Goal: Information Seeking & Learning: Learn about a topic

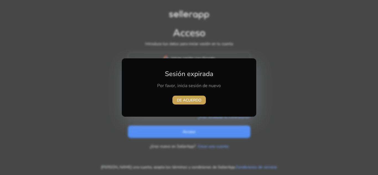
click at [183, 98] on font "DE ACUERDO" at bounding box center [189, 100] width 25 height 5
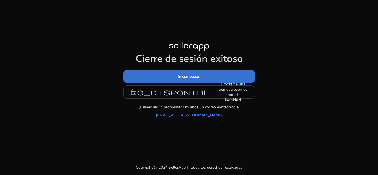
click at [208, 82] on span at bounding box center [188, 76] width 131 height 13
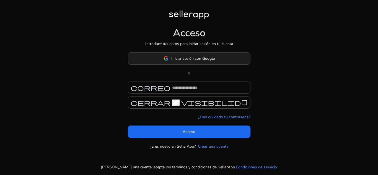
click at [215, 57] on span at bounding box center [189, 58] width 122 height 13
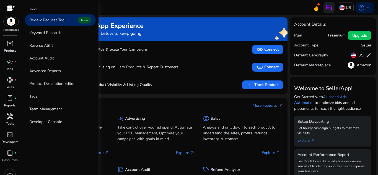
click at [12, 125] on p "Tools" at bounding box center [10, 123] width 8 height 5
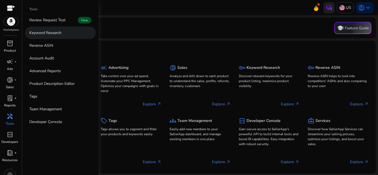
click at [54, 33] on p "Keyword Research" at bounding box center [45, 33] width 32 height 6
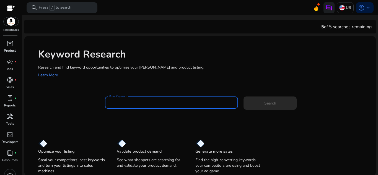
click at [147, 101] on input "Enter Keyword" at bounding box center [171, 103] width 124 height 6
paste input "**********"
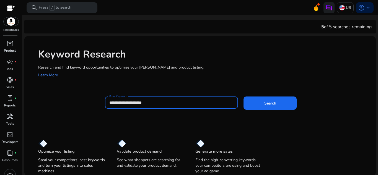
type input "**********"
click at [243, 97] on button "Search" at bounding box center [269, 103] width 53 height 13
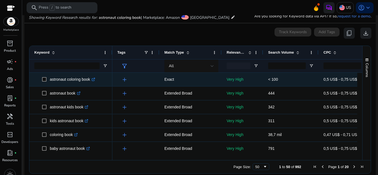
scroll to position [66, 0]
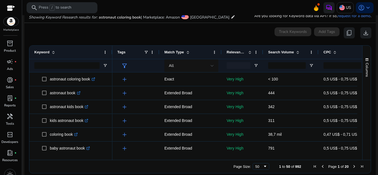
drag, startPoint x: 176, startPoint y: 157, endPoint x: 197, endPoint y: 156, distance: 21.0
click at [197, 156] on div at bounding box center [298, 157] width 372 height 5
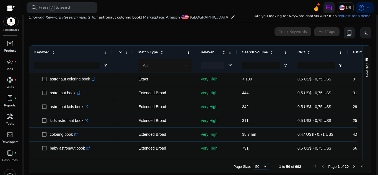
scroll to position [0, 0]
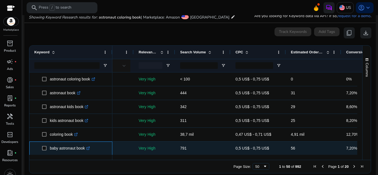
click at [90, 147] on icon at bounding box center [88, 147] width 1 height 1
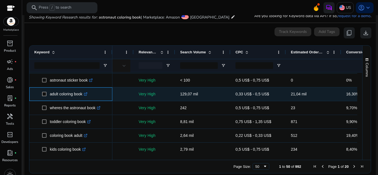
click at [87, 93] on icon at bounding box center [86, 92] width 1 height 1
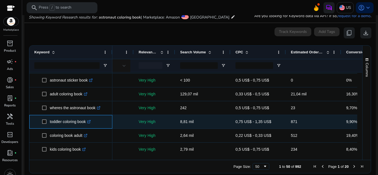
click at [91, 122] on icon ".st0{fill:#2c8af8}" at bounding box center [89, 122] width 4 height 4
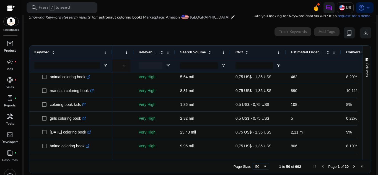
scroll to position [251, 0]
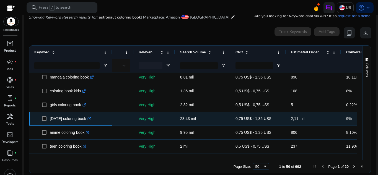
click at [91, 119] on icon ".st0{fill:#2c8af8}" at bounding box center [89, 119] width 4 height 4
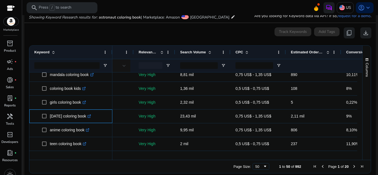
scroll to position [265, 0]
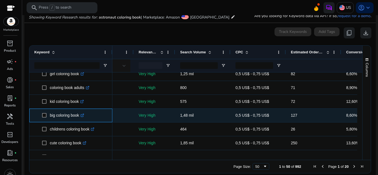
click at [84, 115] on icon at bounding box center [83, 115] width 2 height 2
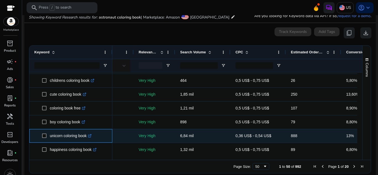
click at [92, 135] on icon ".st0{fill:#2c8af8}" at bounding box center [90, 136] width 4 height 4
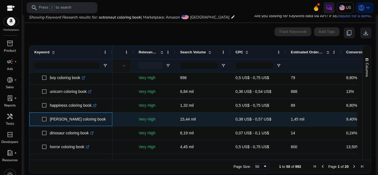
click at [107, 119] on icon at bounding box center [108, 119] width 3 height 3
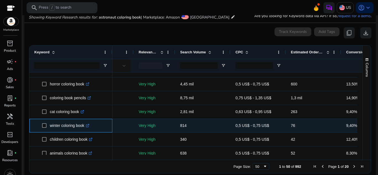
click at [89, 128] on link ".st0{fill:#2c8af8}" at bounding box center [86, 125] width 5 height 4
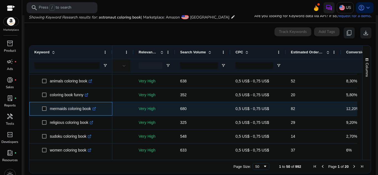
click at [96, 107] on icon ".st0{fill:#2c8af8}" at bounding box center [94, 109] width 4 height 4
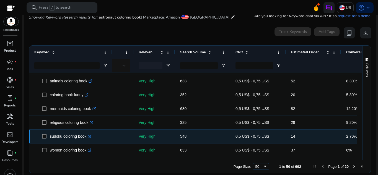
click at [91, 135] on icon at bounding box center [90, 135] width 1 height 1
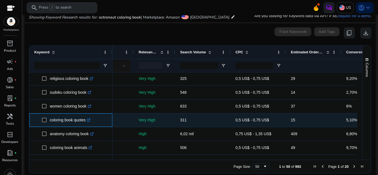
click at [90, 122] on icon ".st0{fill:#2c8af8}" at bounding box center [89, 120] width 4 height 4
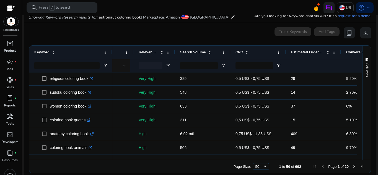
click at [349, 165] on span "Page 1 of 20" at bounding box center [338, 166] width 55 height 4
click at [352, 167] on span "Next Page" at bounding box center [354, 166] width 4 height 4
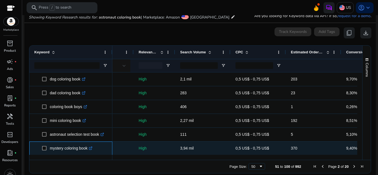
click at [92, 150] on link ".st0{fill:#2c8af8}" at bounding box center [89, 148] width 5 height 4
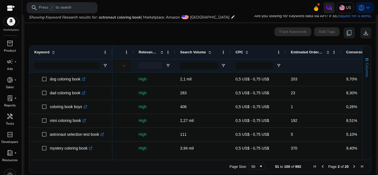
click at [362, 80] on div "Columns Keyword Column Labels Drag here to set column labels" at bounding box center [366, 103] width 9 height 114
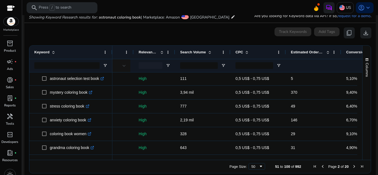
scroll to position [58, 0]
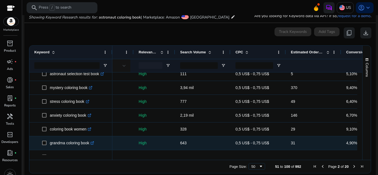
click at [94, 143] on icon at bounding box center [93, 142] width 2 height 2
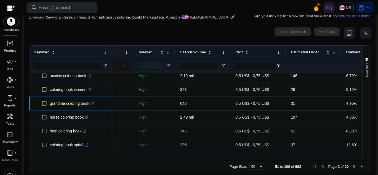
scroll to position [102, 0]
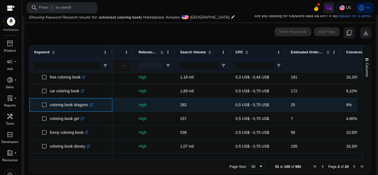
click at [92, 105] on icon ".st0{fill:#2c8af8}" at bounding box center [91, 105] width 4 height 4
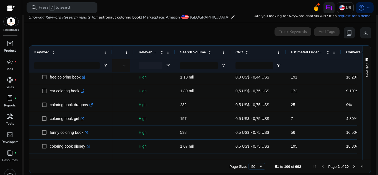
drag, startPoint x: 360, startPoint y: 106, endPoint x: 360, endPoint y: 110, distance: 3.6
click at [360, 110] on div "Keyword Tags Match Type 29" at bounding box center [199, 103] width 341 height 114
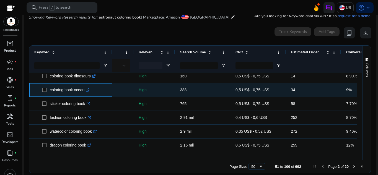
click at [89, 89] on icon at bounding box center [87, 90] width 3 height 3
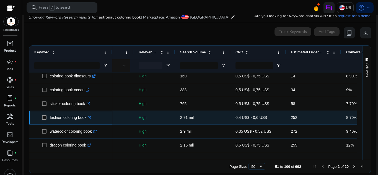
click at [90, 117] on icon ".st0{fill:#2c8af8}" at bounding box center [90, 118] width 4 height 4
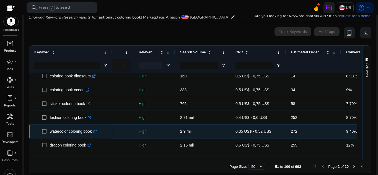
click at [96, 132] on icon ".st0{fill:#2c8af8}" at bounding box center [95, 132] width 4 height 4
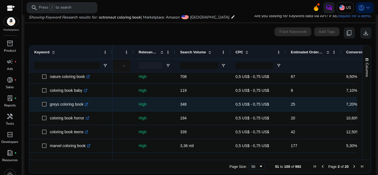
click at [88, 103] on icon at bounding box center [87, 103] width 1 height 1
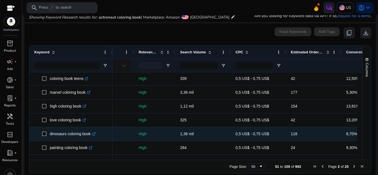
click at [96, 134] on icon ".st0{fill:#2c8af8}" at bounding box center [94, 134] width 4 height 4
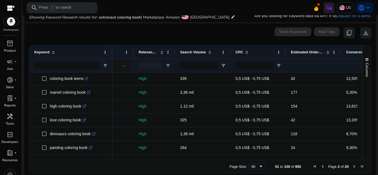
click at [352, 166] on span "Next Page" at bounding box center [354, 166] width 4 height 4
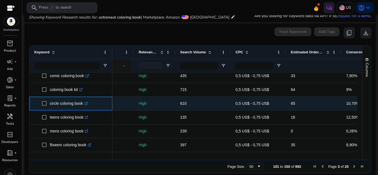
click at [88, 103] on icon ".st0{fill:#2c8af8}" at bounding box center [86, 104] width 4 height 4
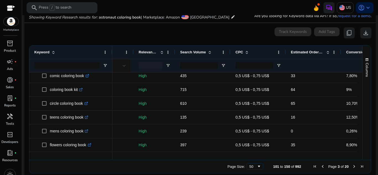
drag, startPoint x: 360, startPoint y: 92, endPoint x: 362, endPoint y: 99, distance: 7.4
click at [362, 99] on div "Columns Keyword Column Labels Drag here to set column labels" at bounding box center [366, 103] width 9 height 114
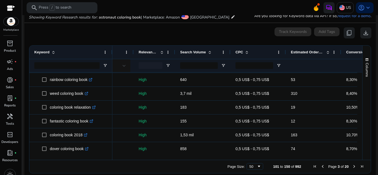
scroll to position [479, 0]
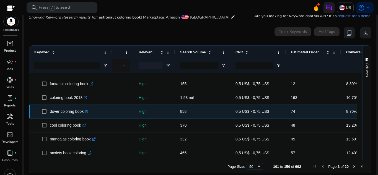
click at [89, 112] on icon ".st0{fill:#2c8af8}" at bounding box center [87, 112] width 4 height 4
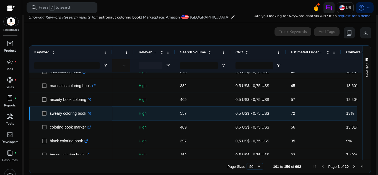
click at [91, 115] on icon ".st0{fill:#2c8af8}" at bounding box center [90, 114] width 4 height 4
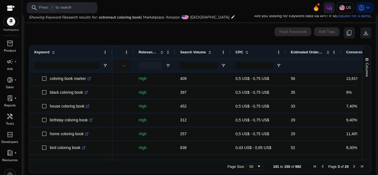
click at [352, 168] on span "Next Page" at bounding box center [354, 166] width 4 height 4
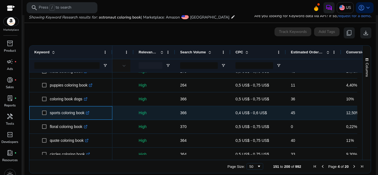
click at [89, 113] on icon ".st0{fill:#2c8af8}" at bounding box center [88, 113] width 4 height 4
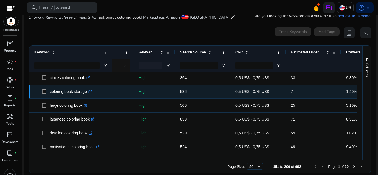
click at [91, 93] on icon ".st0{fill:#2c8af8}" at bounding box center [90, 92] width 4 height 4
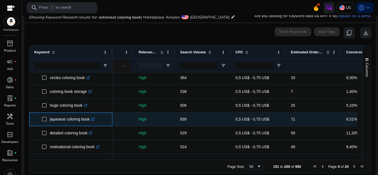
click at [91, 121] on link ".st0{fill:#2c8af8}" at bounding box center [92, 119] width 5 height 4
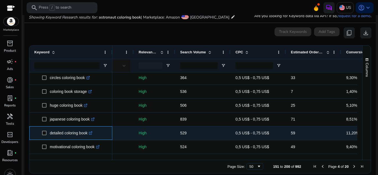
click at [90, 135] on link ".st0{fill:#2c8af8}" at bounding box center [89, 133] width 5 height 4
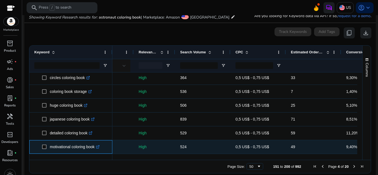
click at [99, 148] on icon at bounding box center [97, 147] width 3 height 3
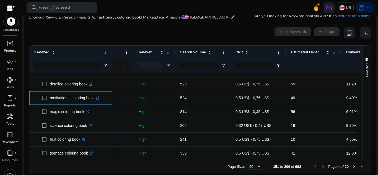
scroll to position [219, 0]
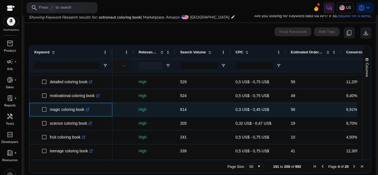
click at [87, 111] on link ".st0{fill:#2c8af8}" at bounding box center [86, 109] width 5 height 4
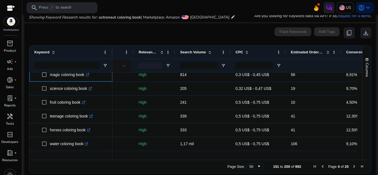
scroll to position [263, 0]
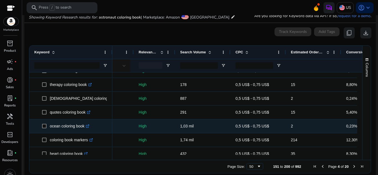
click at [88, 131] on p "ocean coloring book .st0{fill:#2c8af8}" at bounding box center [70, 126] width 40 height 11
click at [87, 127] on icon ".st0{fill:#2c8af8}" at bounding box center [88, 126] width 4 height 4
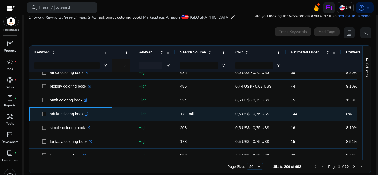
click at [86, 116] on link ".st0{fill:#2c8af8}" at bounding box center [85, 114] width 5 height 4
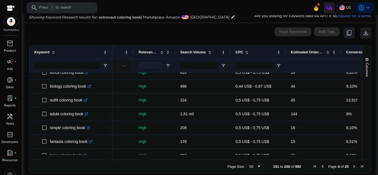
click at [230, 51] on div at bounding box center [230, 52] width 2 height 13
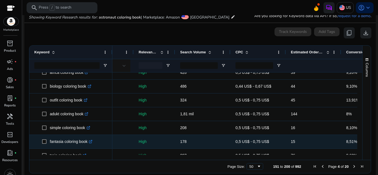
click at [92, 140] on icon ".st0{fill:#2c8af8}" at bounding box center [91, 142] width 4 height 4
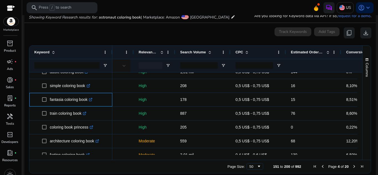
scroll to position [563, 0]
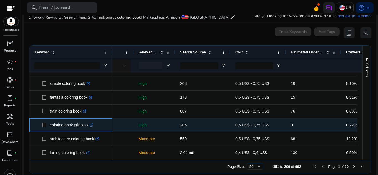
click at [93, 125] on icon ".st0{fill:#2c8af8}" at bounding box center [92, 125] width 4 height 4
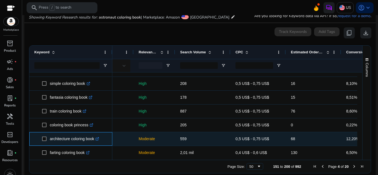
click at [97, 139] on icon ".st0{fill:#2c8af8}" at bounding box center [97, 139] width 4 height 4
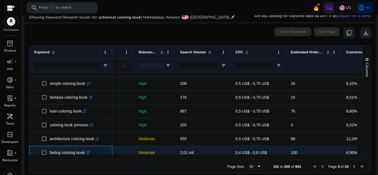
click at [90, 153] on icon ".st0{fill:#2c8af8}" at bounding box center [88, 153] width 4 height 4
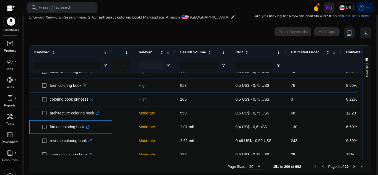
scroll to position [600, 0]
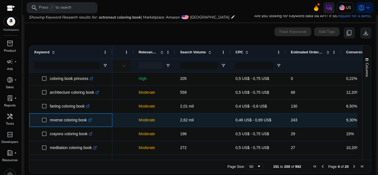
click at [91, 121] on icon ".st0{fill:#2c8af8}" at bounding box center [90, 120] width 4 height 4
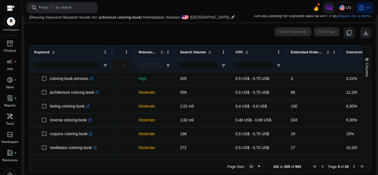
click at [352, 167] on span "Next Page" at bounding box center [354, 166] width 4 height 4
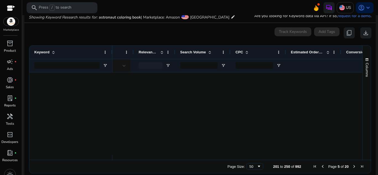
scroll to position [0, 0]
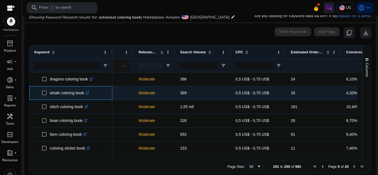
click at [91, 92] on div "whale coloring book .st0{fill:#2c8af8}" at bounding box center [71, 92] width 42 height 11
click at [89, 92] on icon ".st0{fill:#2c8af8}" at bounding box center [87, 93] width 4 height 4
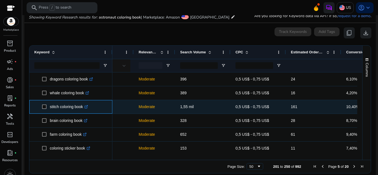
click at [88, 108] on icon ".st0{fill:#2c8af8}" at bounding box center [86, 107] width 4 height 4
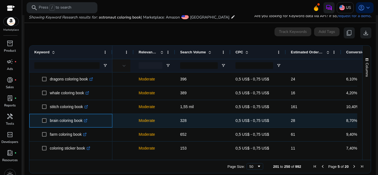
click at [87, 120] on icon ".st0{fill:#2c8af8}" at bounding box center [86, 121] width 4 height 4
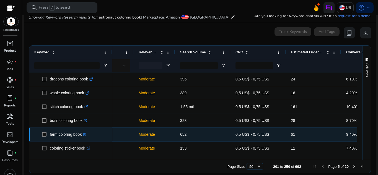
click at [86, 135] on icon at bounding box center [85, 134] width 2 height 2
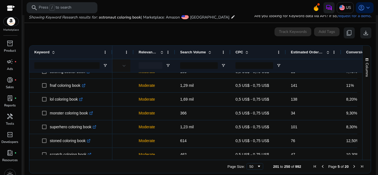
scroll to position [81, 0]
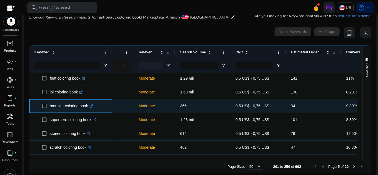
click at [93, 106] on icon ".st0{fill:#2c8af8}" at bounding box center [91, 106] width 4 height 4
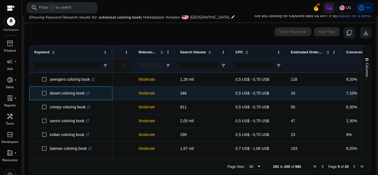
click at [89, 92] on icon at bounding box center [87, 93] width 3 height 3
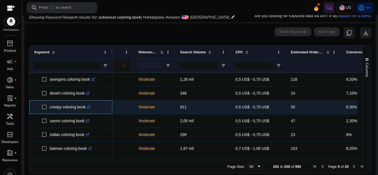
click at [89, 107] on icon ".st0{fill:#2c8af8}" at bounding box center [89, 107] width 4 height 4
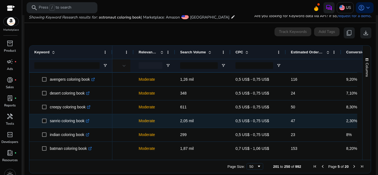
click at [74, 121] on p "sanrio coloring book .st0{fill:#2c8af8}" at bounding box center [70, 120] width 40 height 11
click at [89, 121] on icon ".st0{fill:#2c8af8}" at bounding box center [88, 121] width 4 height 4
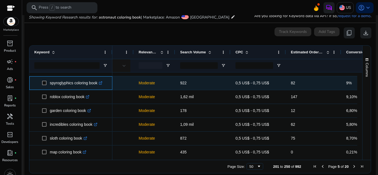
click at [105, 81] on div "spyroglyphics coloring book .st0{fill:#2c8af8}" at bounding box center [77, 82] width 55 height 11
click at [105, 80] on div "spyroglyphics coloring book .st0{fill:#2c8af8}" at bounding box center [77, 82] width 55 height 11
click at [102, 82] on icon at bounding box center [101, 81] width 1 height 1
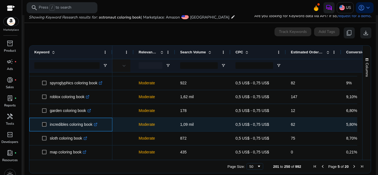
click at [97, 124] on icon ".st0{fill:#2c8af8}" at bounding box center [96, 125] width 4 height 4
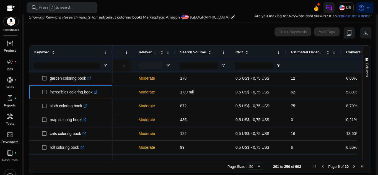
scroll to position [377, 0]
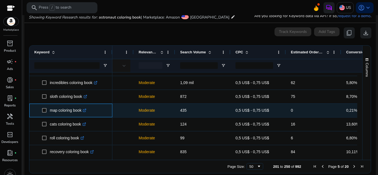
click at [85, 113] on link ".st0{fill:#2c8af8}" at bounding box center [83, 110] width 5 height 4
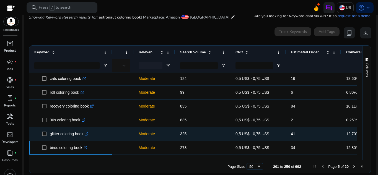
scroll to position [429, 0]
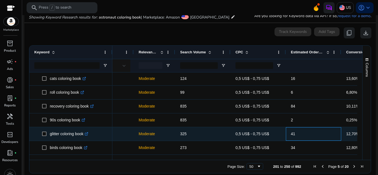
click at [321, 128] on span "41" at bounding box center [313, 133] width 45 height 11
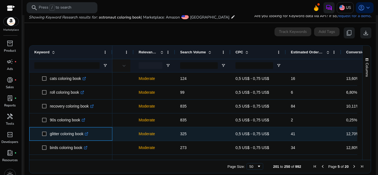
click at [88, 134] on icon at bounding box center [87, 133] width 2 height 2
click at [88, 134] on icon ".st0{fill:#2c8af8}" at bounding box center [87, 134] width 4 height 4
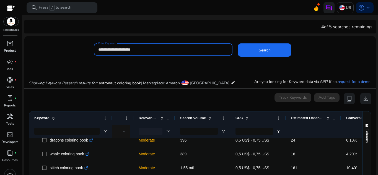
drag, startPoint x: 116, startPoint y: 50, endPoint x: 95, endPoint y: 52, distance: 20.9
click at [95, 52] on div "**********" at bounding box center [163, 49] width 139 height 12
type input "**********"
click at [238, 43] on button "Search" at bounding box center [264, 49] width 53 height 13
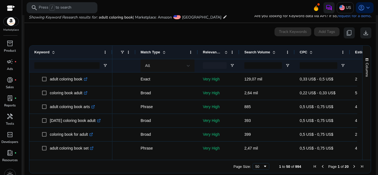
scroll to position [0, 35]
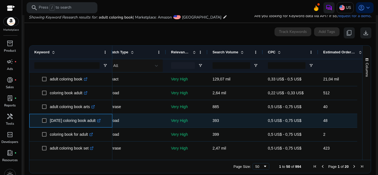
click at [101, 120] on icon ".st0{fill:#2c8af8}" at bounding box center [99, 121] width 4 height 4
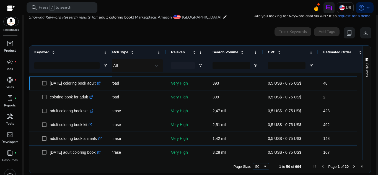
scroll to position [40, 0]
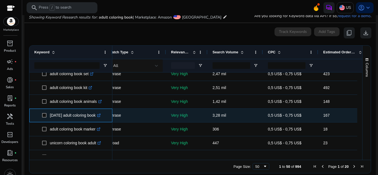
click at [101, 116] on icon ".st0{fill:#2c8af8}" at bounding box center [99, 116] width 4 height 4
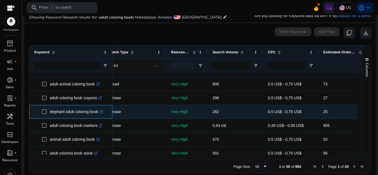
click at [103, 111] on icon at bounding box center [102, 111] width 2 height 2
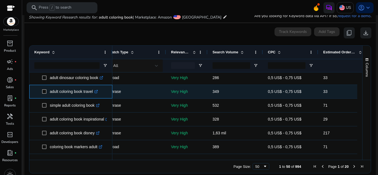
click at [98, 89] on link ".st0{fill:#2c8af8}" at bounding box center [95, 91] width 5 height 4
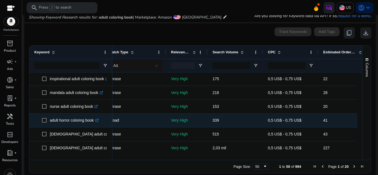
click at [96, 118] on link ".st0{fill:#2c8af8}" at bounding box center [96, 120] width 5 height 4
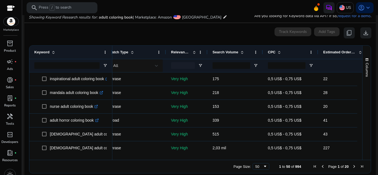
drag, startPoint x: 360, startPoint y: 144, endPoint x: 359, endPoint y: 148, distance: 4.3
click at [359, 148] on div "Keyword Tags Match Type 33" at bounding box center [199, 103] width 341 height 114
drag, startPoint x: 357, startPoint y: 141, endPoint x: 359, endPoint y: 144, distance: 3.1
click at [359, 144] on div at bounding box center [359, 113] width 5 height 82
click at [352, 164] on span "Next Page" at bounding box center [354, 166] width 4 height 4
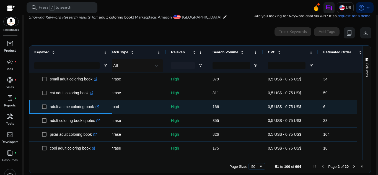
click at [99, 109] on icon ".st0{fill:#2c8af8}" at bounding box center [97, 107] width 4 height 4
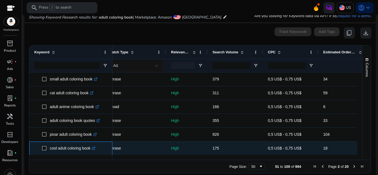
click at [94, 152] on p "cool adult coloring book .st0{fill:#2c8af8}" at bounding box center [73, 148] width 46 height 11
click at [94, 150] on link ".st0{fill:#2c8af8}" at bounding box center [92, 148] width 5 height 4
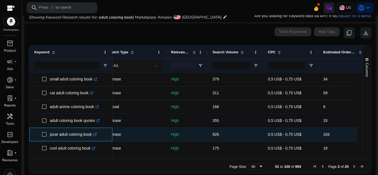
click at [97, 133] on icon ".st0{fill:#2c8af8}" at bounding box center [95, 135] width 4 height 4
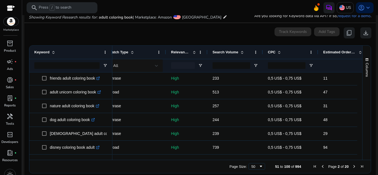
scroll to position [100, 0]
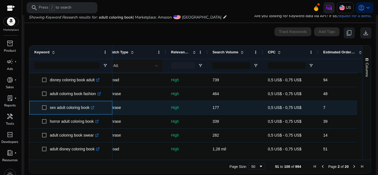
click at [93, 107] on icon ".st0{fill:#2c8af8}" at bounding box center [93, 108] width 4 height 4
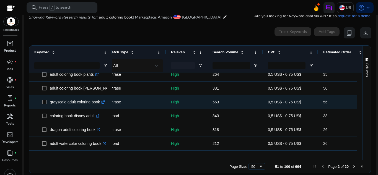
click at [103, 103] on icon ".st0{fill:#2c8af8}" at bounding box center [103, 102] width 4 height 4
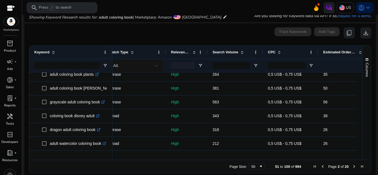
drag, startPoint x: 360, startPoint y: 105, endPoint x: 362, endPoint y: 114, distance: 8.7
click at [362, 114] on div "Columns Keyword Column Labels Drag here to set column labels" at bounding box center [366, 103] width 9 height 114
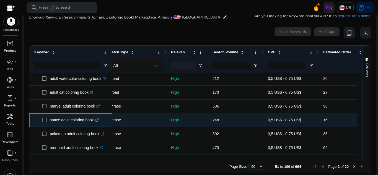
click at [98, 122] on icon at bounding box center [96, 120] width 3 height 3
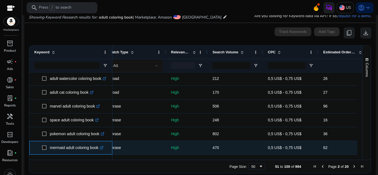
click at [103, 148] on icon ".st0{fill:#2c8af8}" at bounding box center [102, 148] width 4 height 4
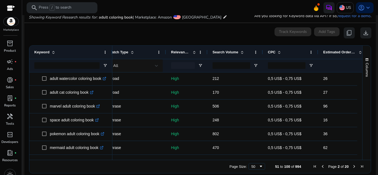
drag, startPoint x: 357, startPoint y: 115, endPoint x: 360, endPoint y: 117, distance: 3.5
click at [360, 117] on div "Keyword Tags Match Type 7" at bounding box center [199, 103] width 341 height 114
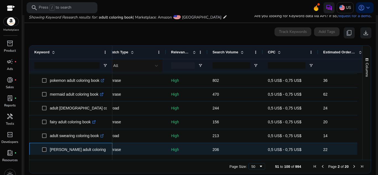
click at [117, 151] on icon at bounding box center [118, 150] width 3 height 3
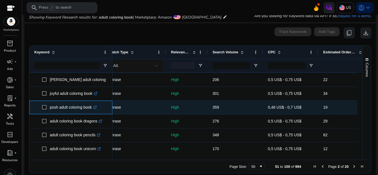
click at [96, 109] on icon at bounding box center [94, 107] width 3 height 3
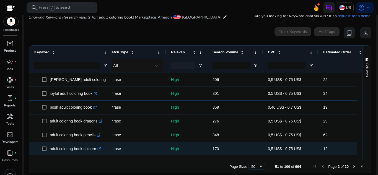
click at [100, 149] on icon ".st0{fill:#2c8af8}" at bounding box center [99, 149] width 4 height 4
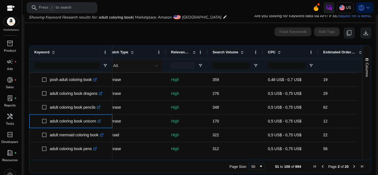
scroll to position [491, 0]
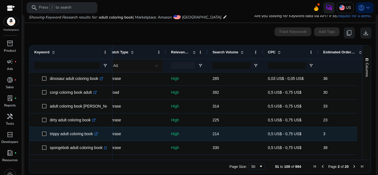
click at [97, 133] on icon ".st0{fill:#2c8af8}" at bounding box center [96, 134] width 4 height 4
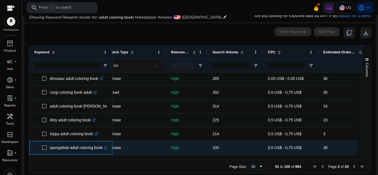
click at [106, 149] on link ".st0{fill:#2c8af8}" at bounding box center [105, 148] width 5 height 4
